Goal: Information Seeking & Learning: Learn about a topic

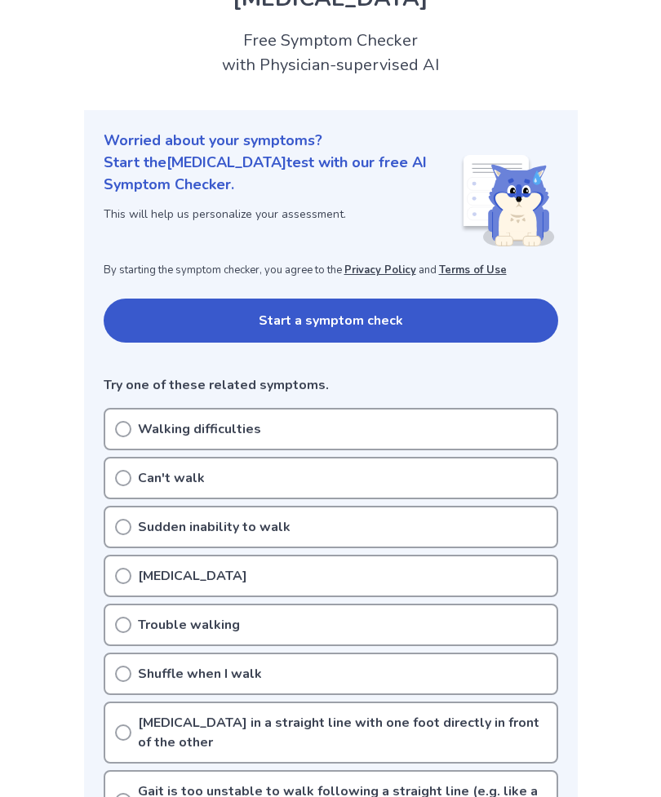
scroll to position [93, 0]
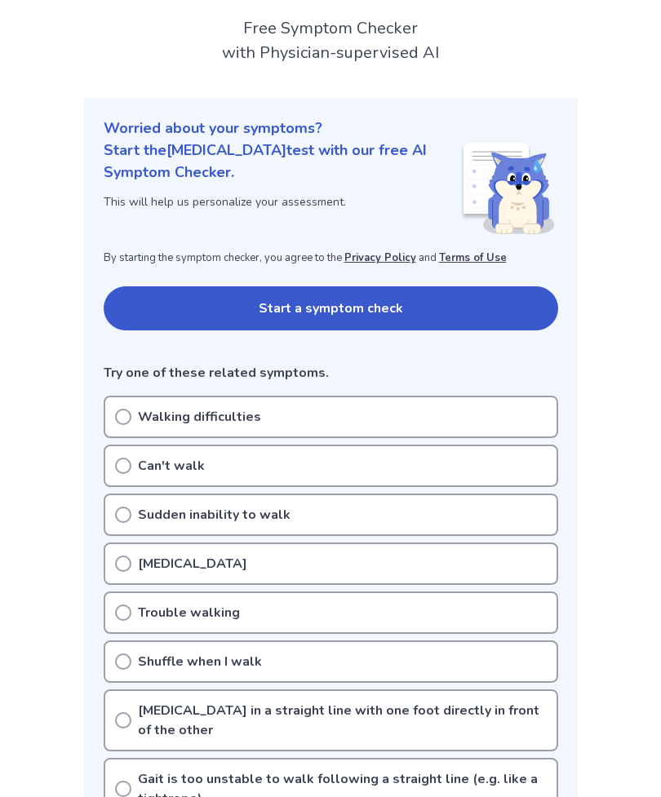
click at [131, 417] on div "Walking difficulties" at bounding box center [331, 417] width 455 height 42
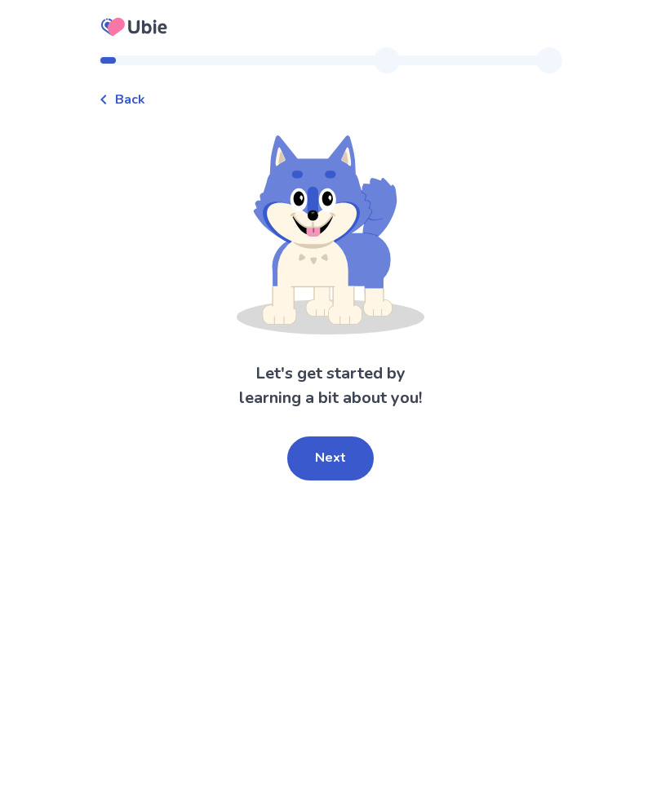
click at [357, 462] on button "Next" at bounding box center [330, 459] width 87 height 44
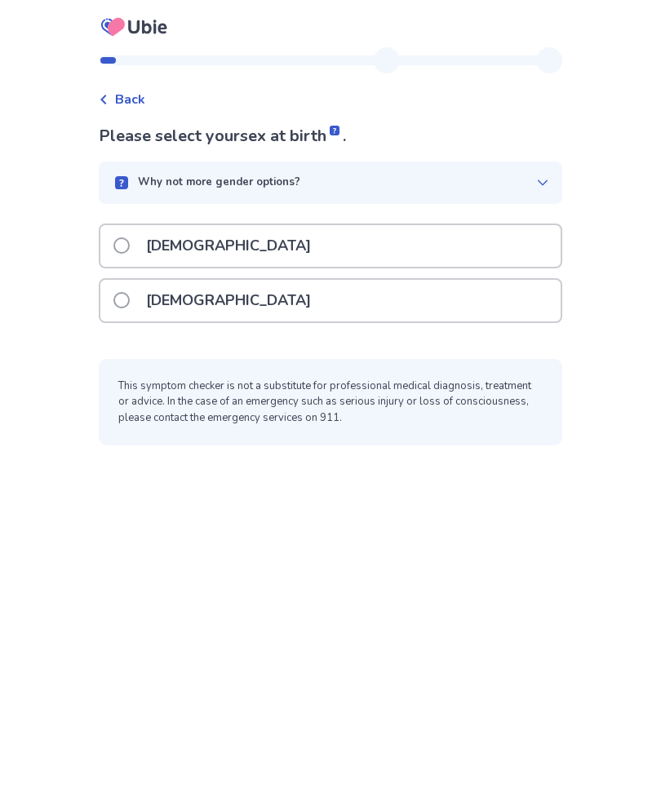
click at [279, 302] on div "[DEMOGRAPHIC_DATA]" at bounding box center [330, 301] width 460 height 42
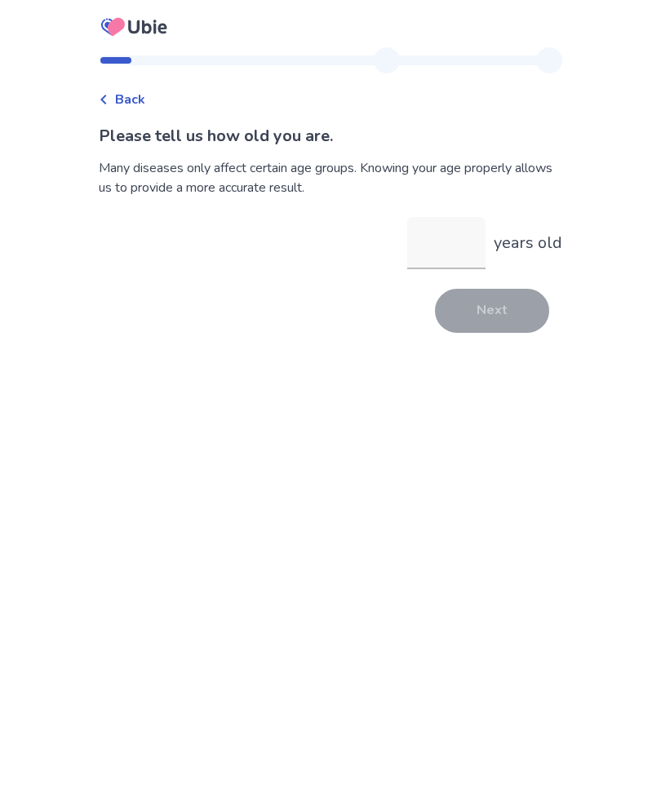
click at [451, 248] on input "years old" at bounding box center [446, 243] width 78 height 52
type input "**"
click at [538, 291] on div "Next" at bounding box center [331, 311] width 464 height 44
click at [498, 315] on button "Next" at bounding box center [492, 311] width 114 height 44
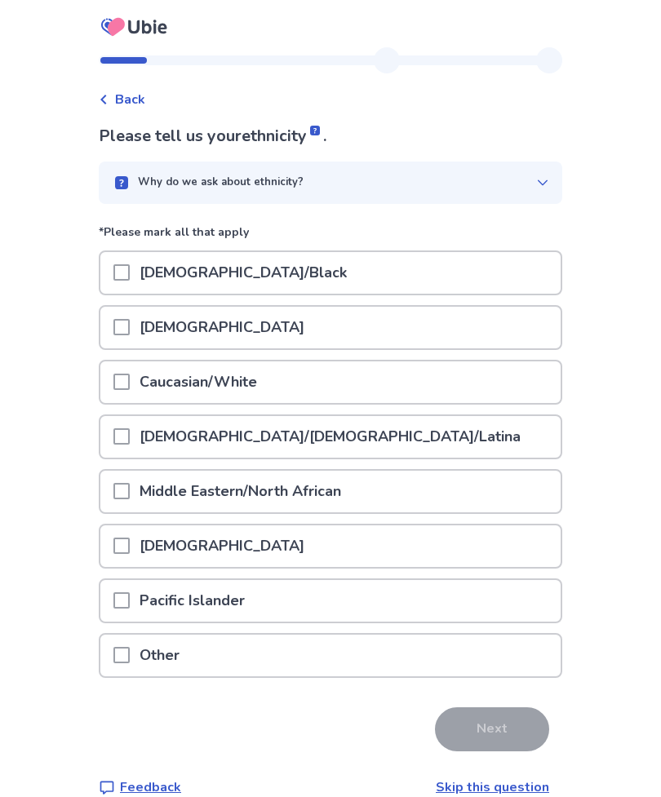
click at [130, 374] on span at bounding box center [121, 382] width 16 height 16
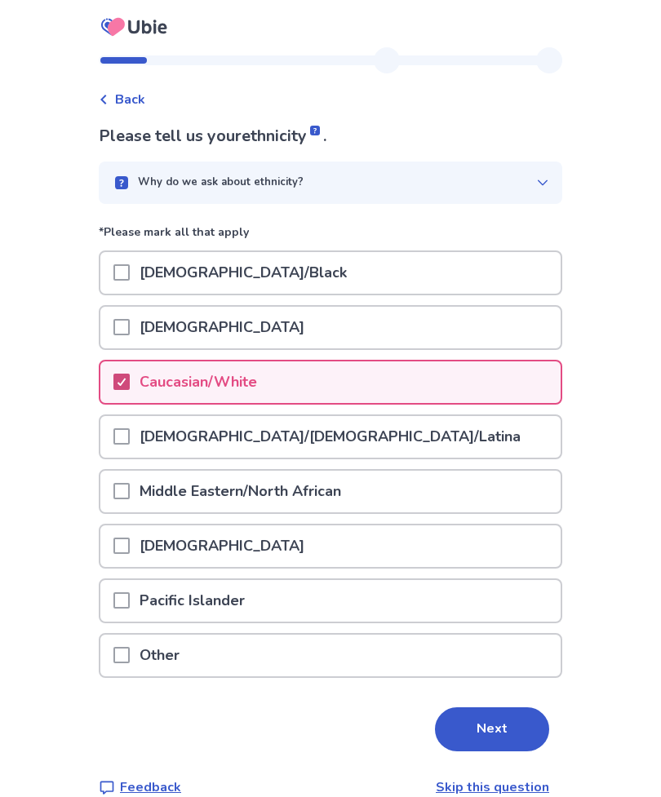
click at [491, 719] on button "Next" at bounding box center [492, 730] width 114 height 44
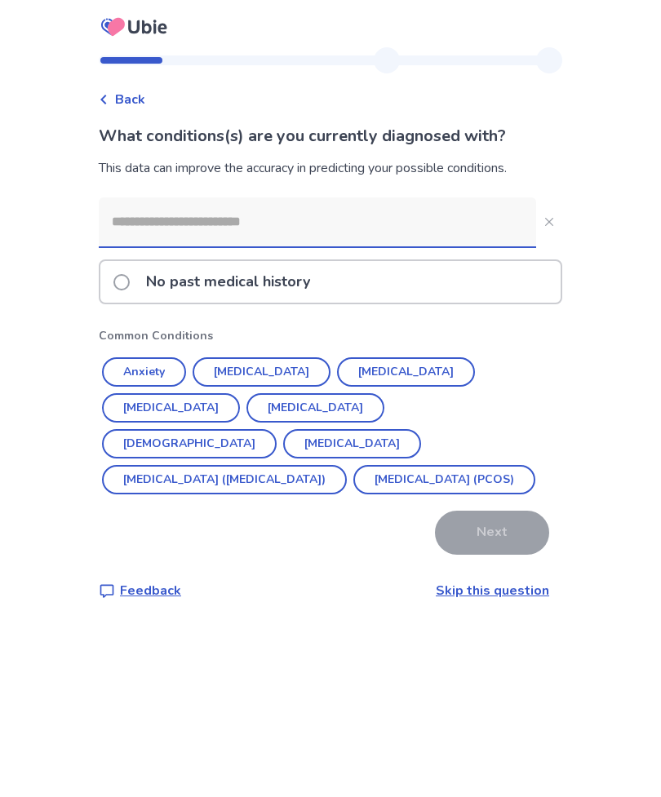
click at [273, 225] on input at bounding box center [317, 222] width 437 height 49
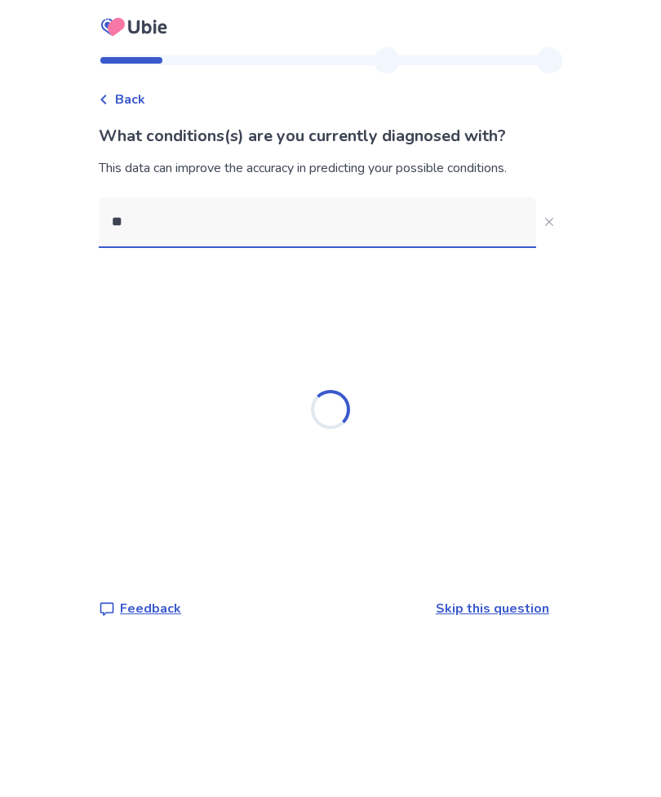
type input "*"
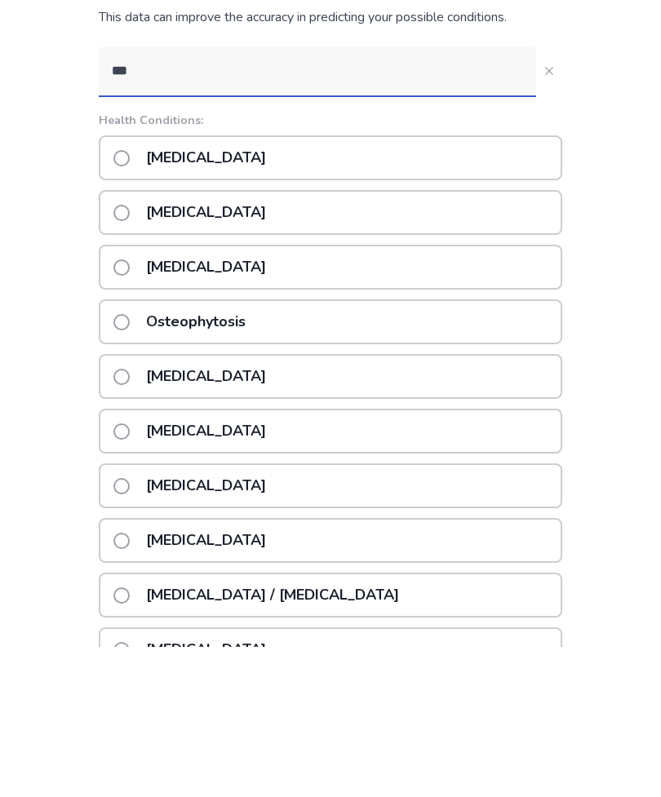
type input "***"
click at [333, 560] on div "Osteoarthritis" at bounding box center [331, 582] width 464 height 45
